Goal: Ask a question

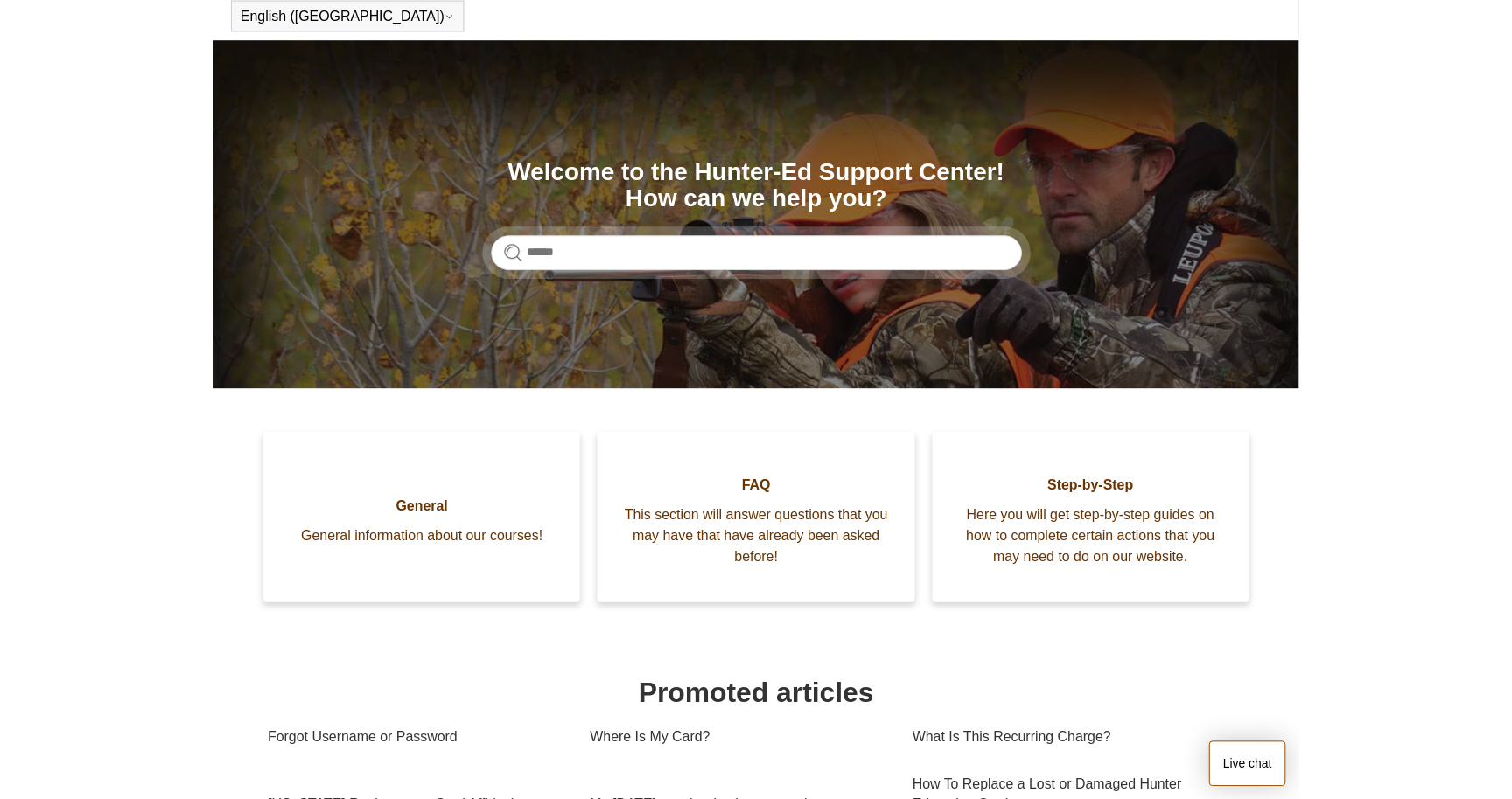
scroll to position [77, 0]
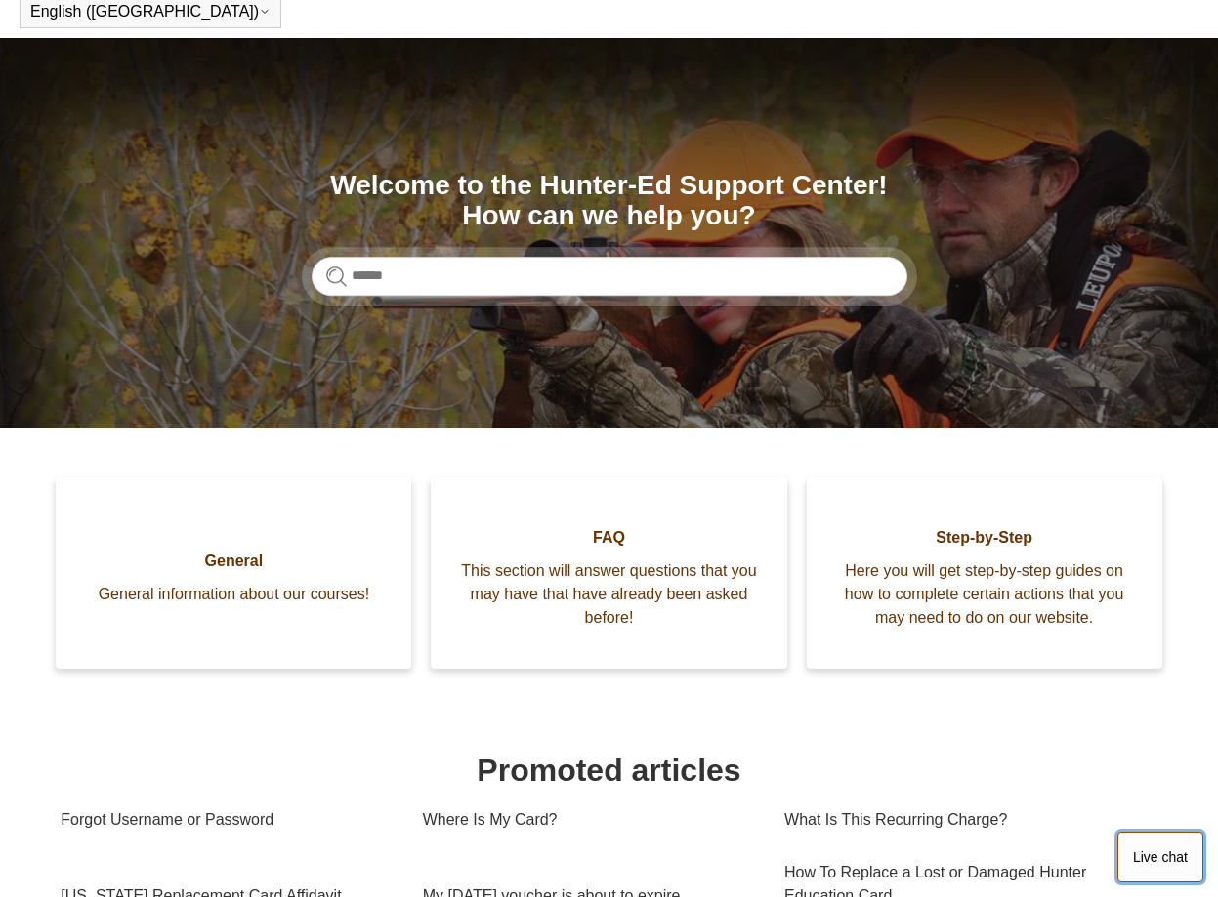
click at [1154, 852] on button "Live chat" at bounding box center [1160, 857] width 86 height 51
